Goal: Task Accomplishment & Management: Use online tool/utility

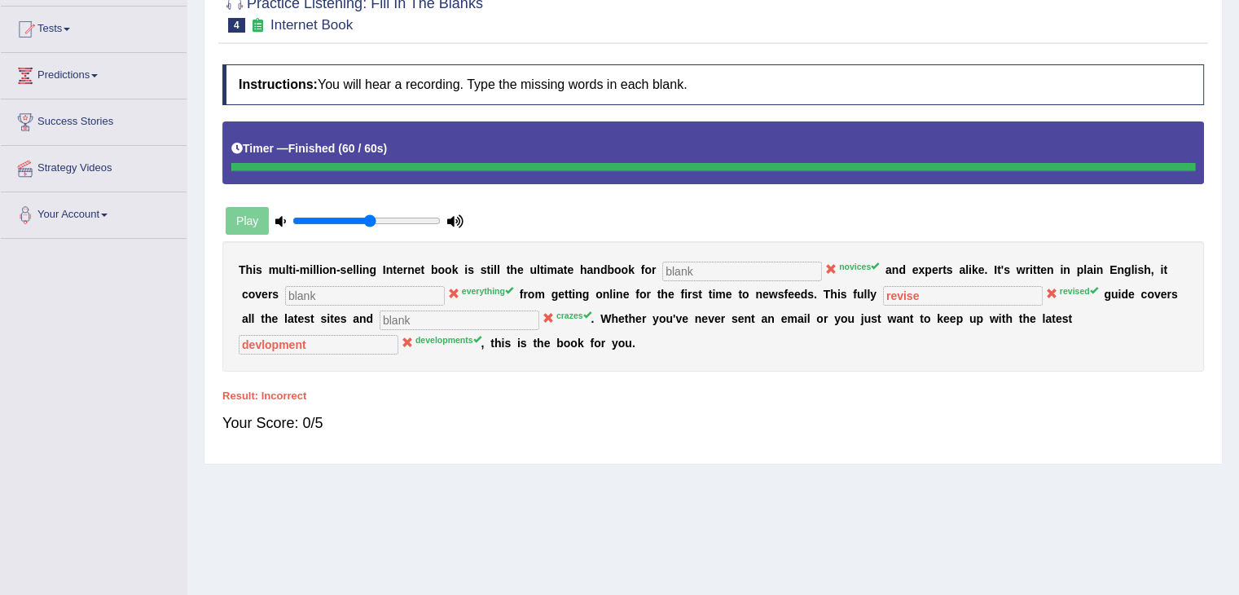
click at [415, 266] on b "e" at bounding box center [418, 269] width 7 height 13
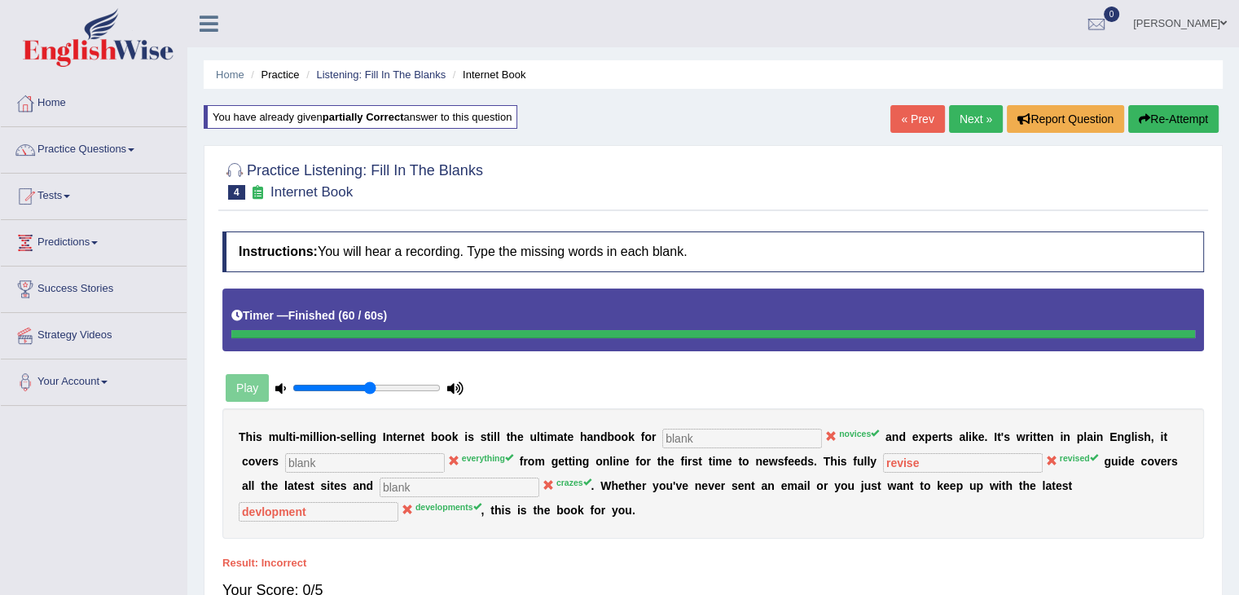
click at [958, 117] on link "Next »" at bounding box center [976, 119] width 54 height 28
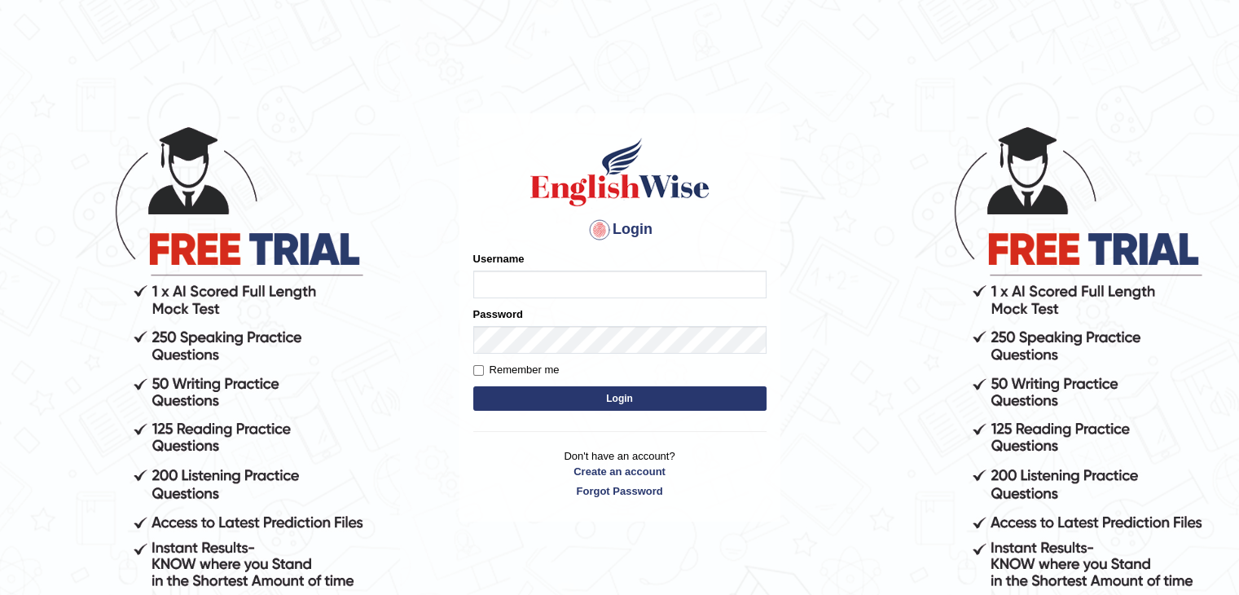
type input "sanjayagrahari_parramatta"
click at [673, 398] on button "Login" at bounding box center [619, 398] width 293 height 24
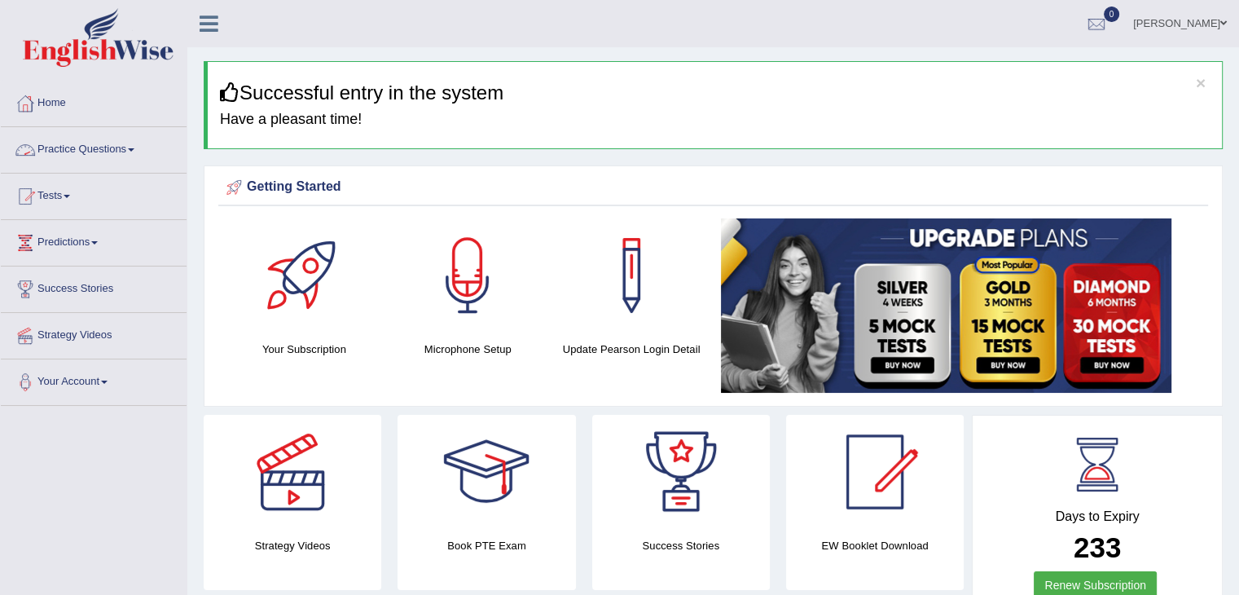
click at [107, 157] on link "Practice Questions" at bounding box center [94, 147] width 186 height 41
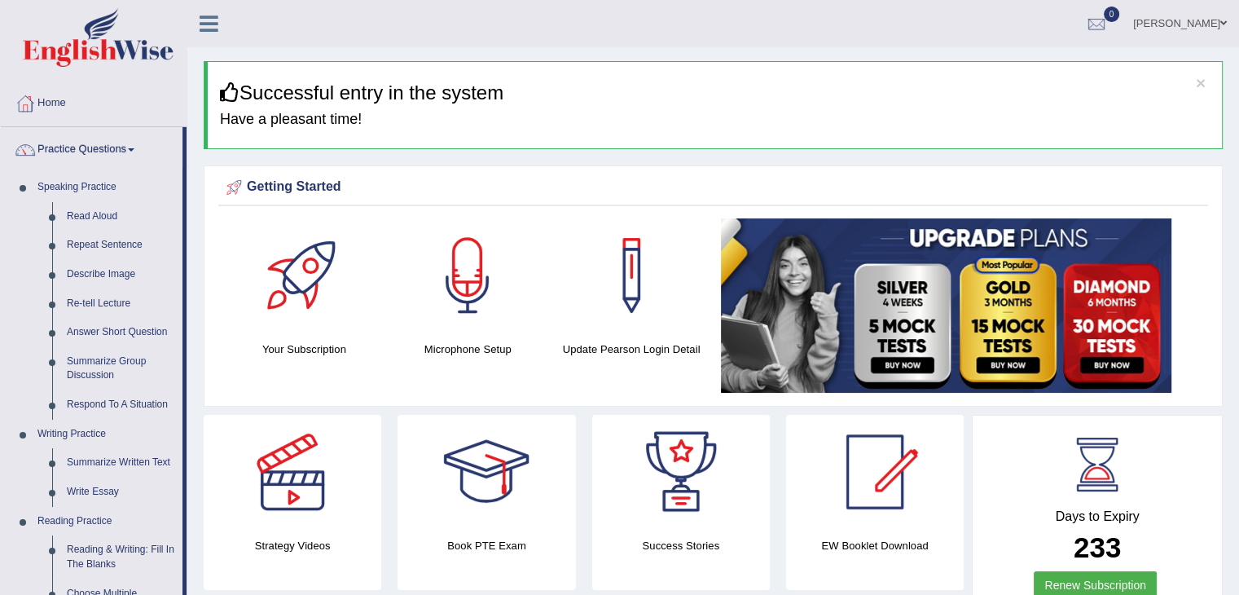
drag, startPoint x: 186, startPoint y: 482, endPoint x: 199, endPoint y: 492, distance: 16.3
click at [199, 492] on div "Strategy Videos" at bounding box center [293, 502] width 194 height 175
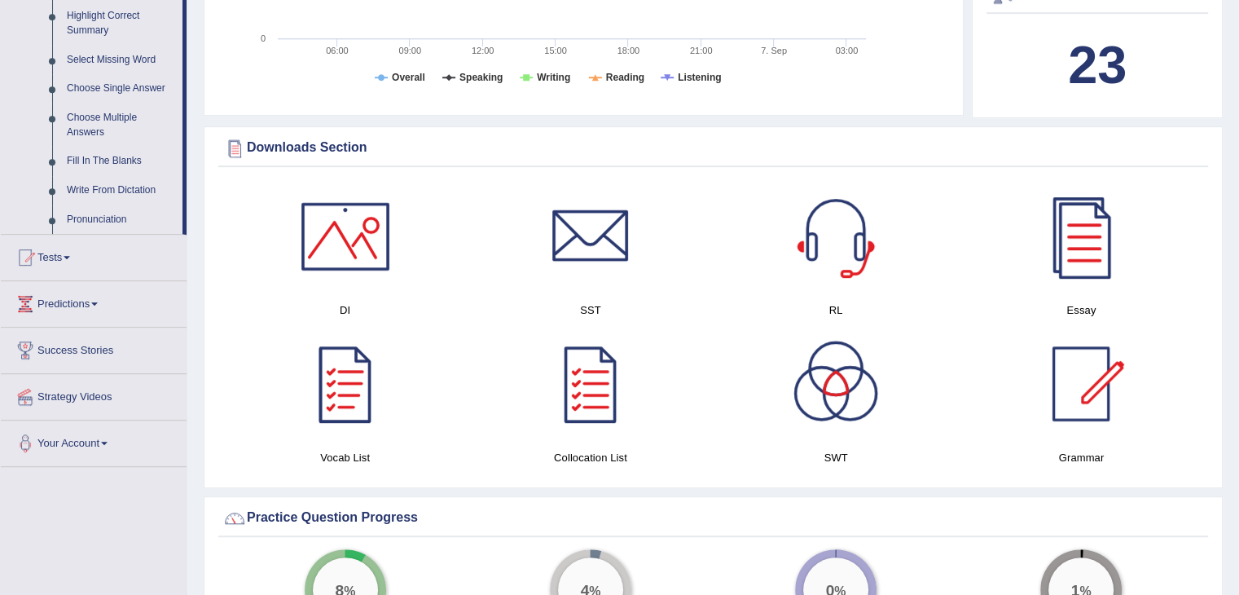
scroll to position [810, 0]
click at [110, 156] on link "Fill In The Blanks" at bounding box center [120, 160] width 123 height 29
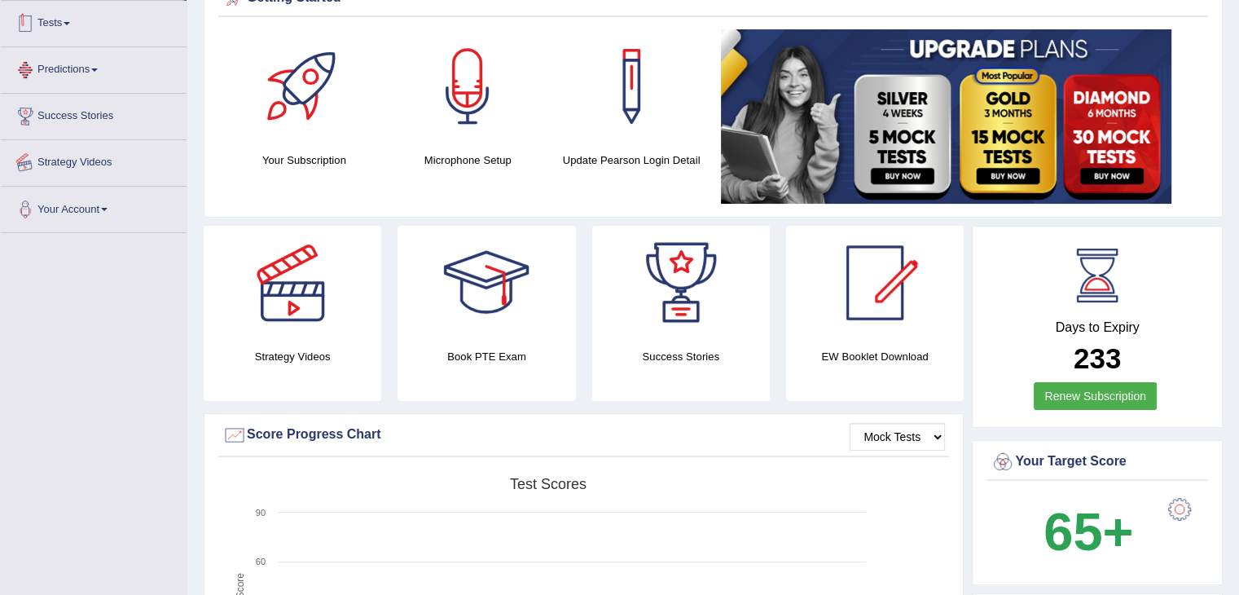
scroll to position [223, 0]
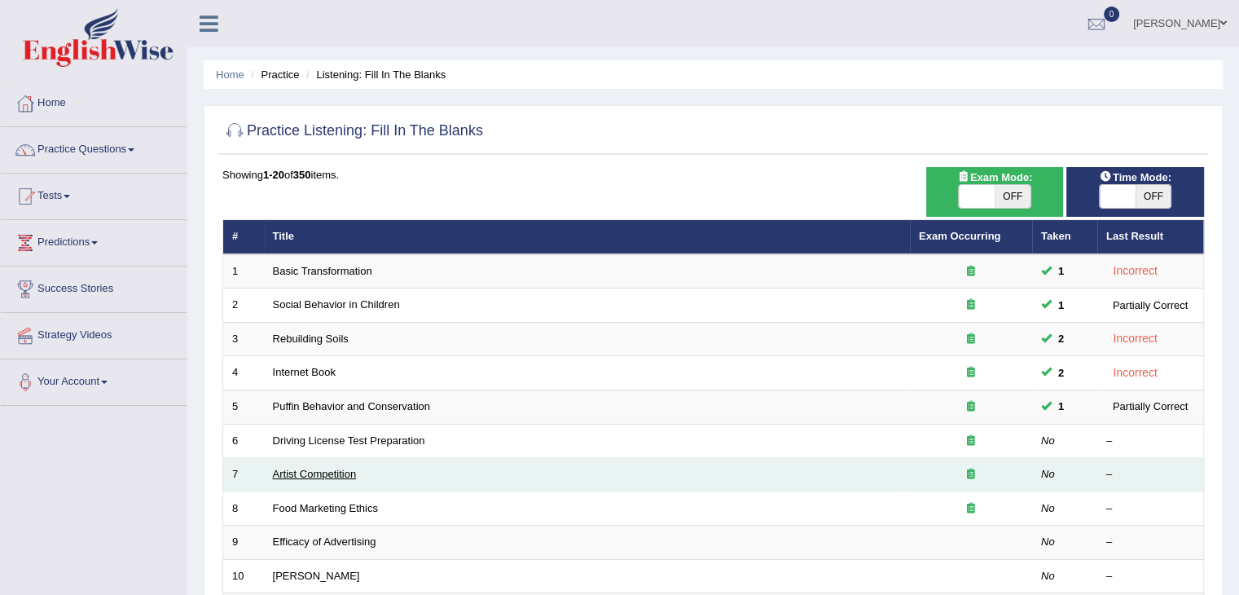
click at [313, 473] on link "Artist Competition" at bounding box center [315, 474] width 84 height 12
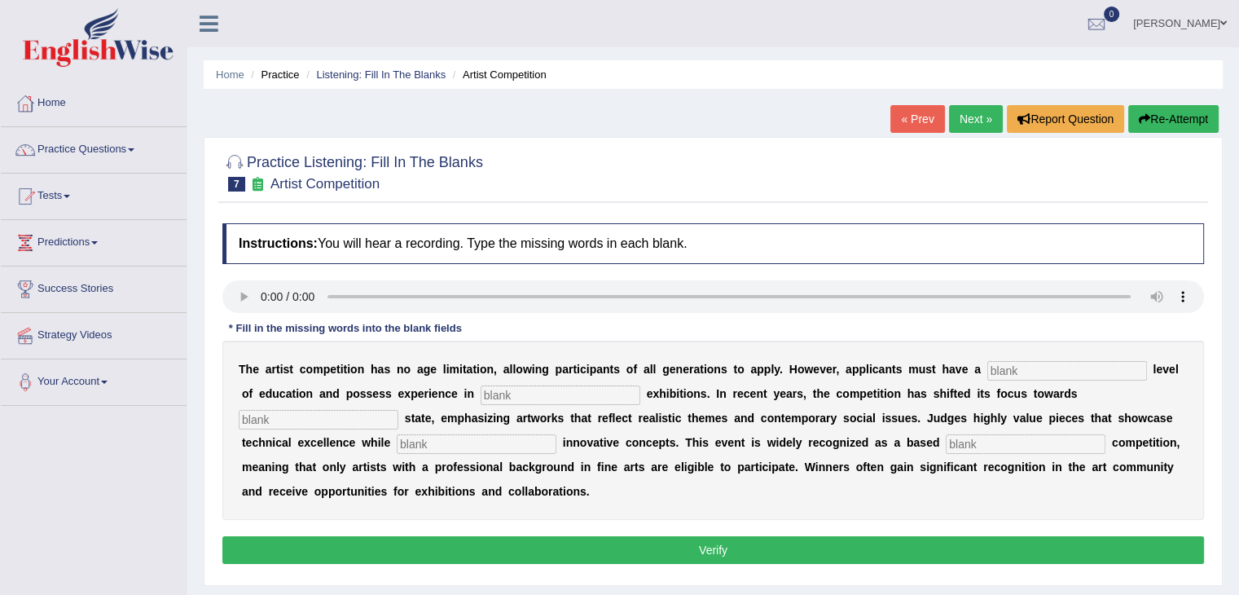
click at [1023, 368] on input "text" at bounding box center [1068, 371] width 160 height 20
click at [424, 446] on input "text" at bounding box center [477, 444] width 160 height 20
type input "inc"
click at [981, 438] on input "text" at bounding box center [1026, 444] width 160 height 20
type input "professional"
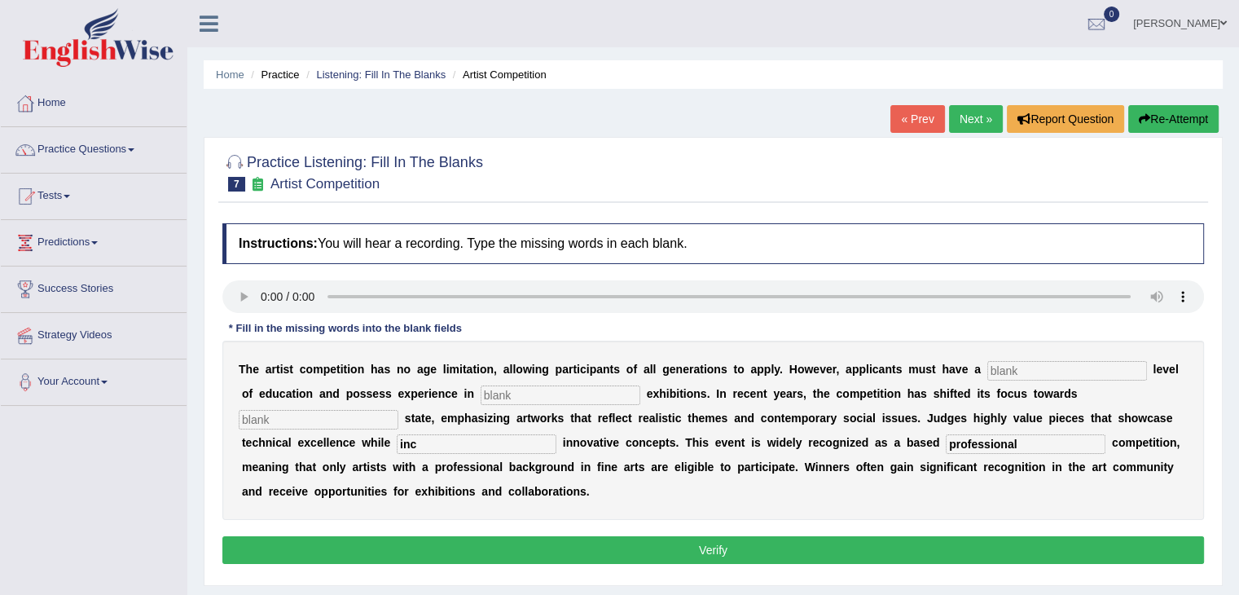
click at [424, 449] on input "inc" at bounding box center [477, 444] width 160 height 20
type input "i"
type input "corporation"
click at [279, 421] on input "text" at bounding box center [319, 420] width 160 height 20
type input "real"
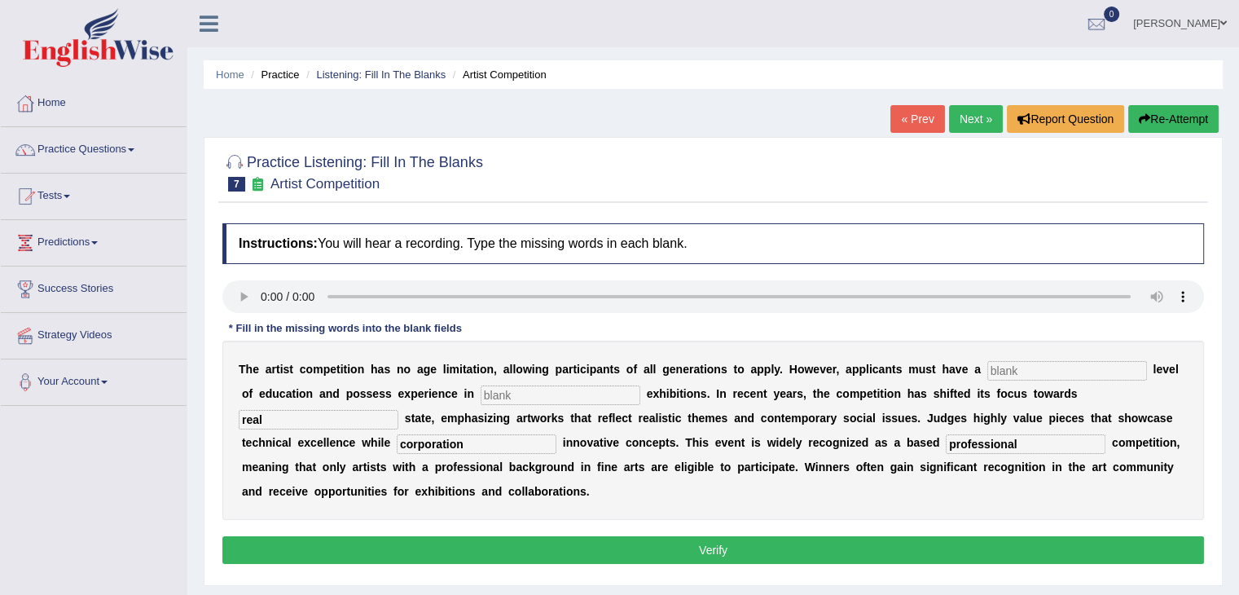
click at [528, 385] on input "text" at bounding box center [561, 395] width 160 height 20
click at [1019, 372] on input "text" at bounding box center [1068, 371] width 160 height 20
type input "graduated"
click at [502, 398] on input "text" at bounding box center [561, 395] width 160 height 20
click at [717, 545] on button "Verify" at bounding box center [713, 550] width 982 height 28
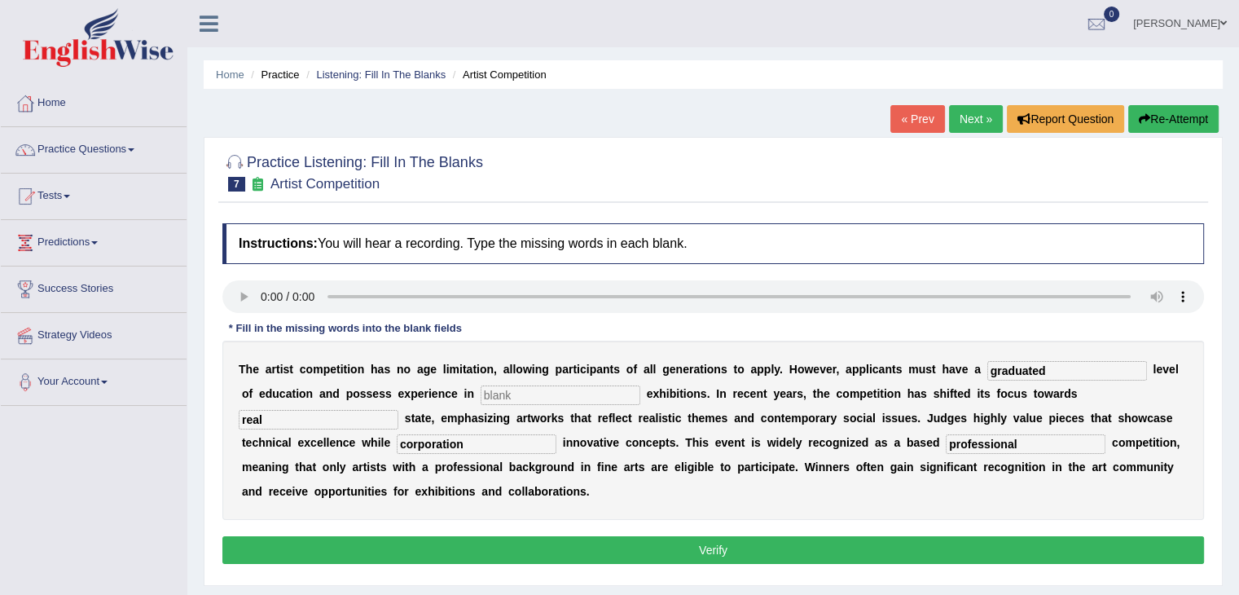
click at [529, 390] on input "text" at bounding box center [561, 395] width 160 height 20
type input "h"
click at [704, 551] on button "Verify" at bounding box center [713, 550] width 982 height 28
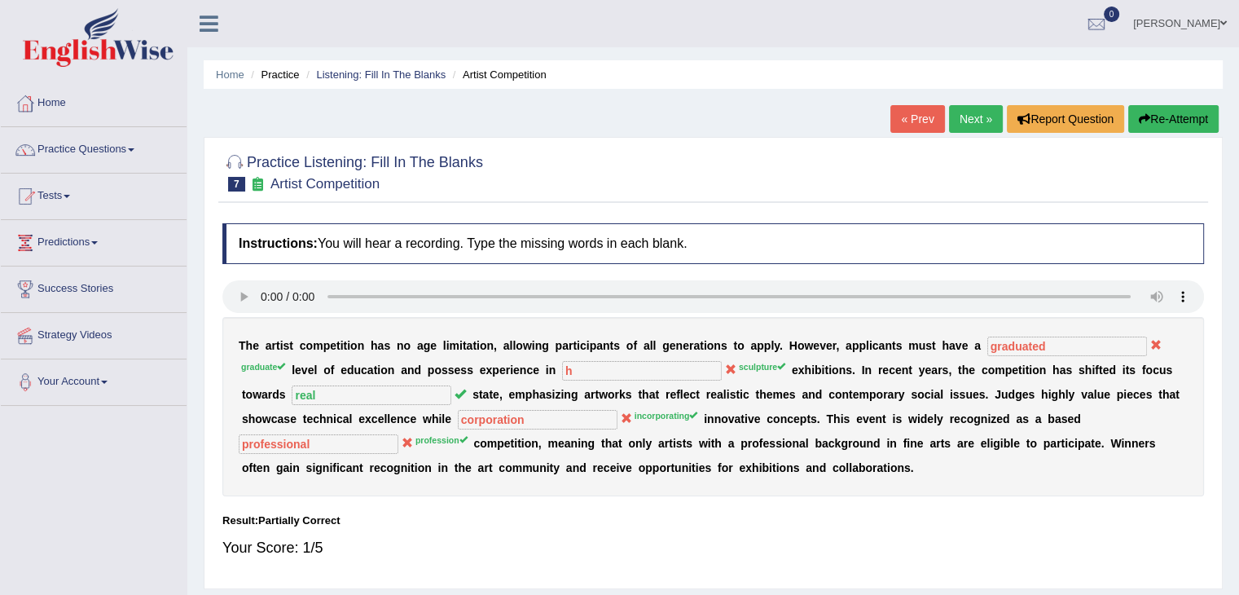
click at [700, 443] on b "w" at bounding box center [703, 443] width 9 height 13
click at [626, 447] on b at bounding box center [626, 443] width 7 height 13
click at [639, 442] on b "n" at bounding box center [639, 443] width 7 height 13
